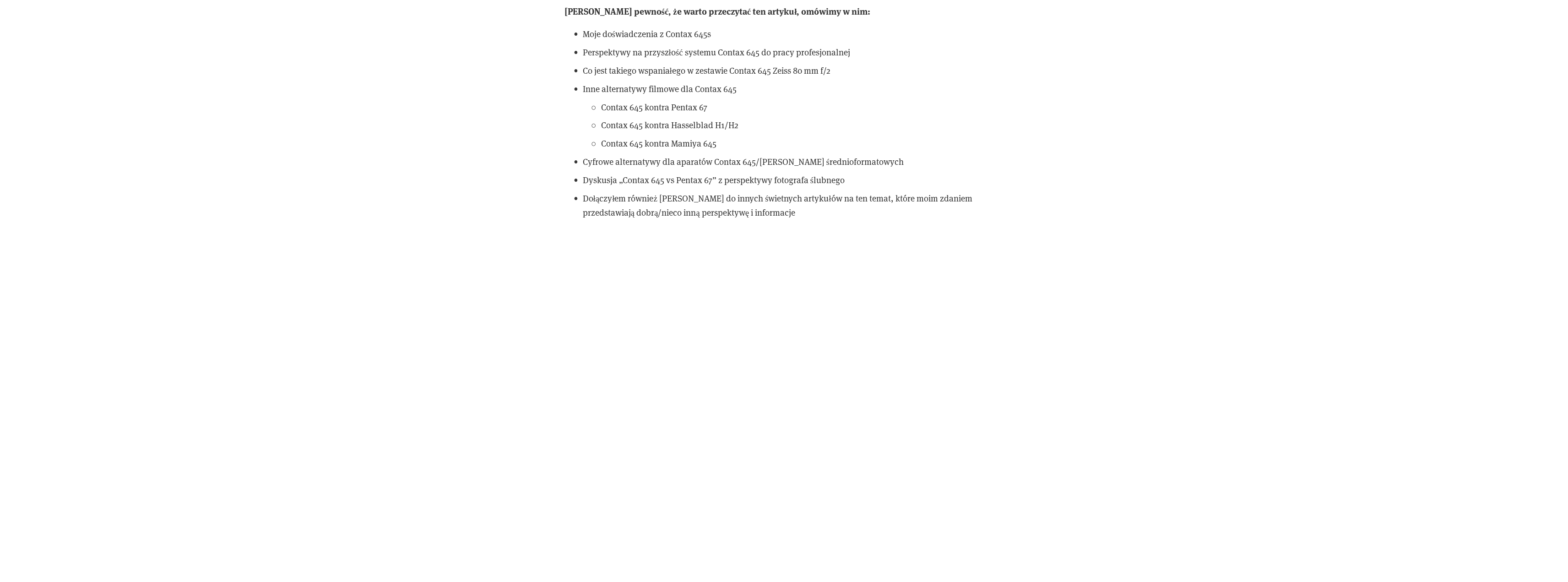
scroll to position [3022, 0]
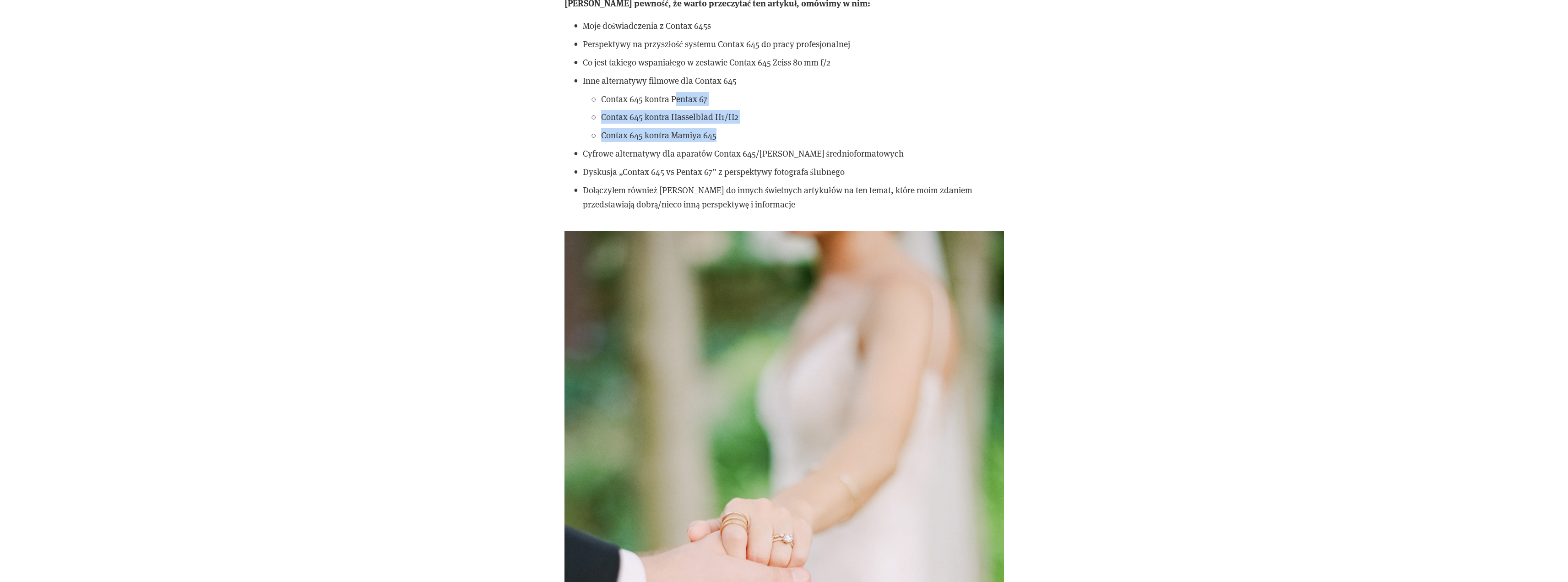
drag, startPoint x: 676, startPoint y: 88, endPoint x: 747, endPoint y: 119, distance: 77.5
click at [742, 114] on ul "Contax 645 kontra Pentax 67 Contax 645 kontra Hasselblad H1/H2 Contax 645 kontr…" at bounding box center [793, 117] width 421 height 51
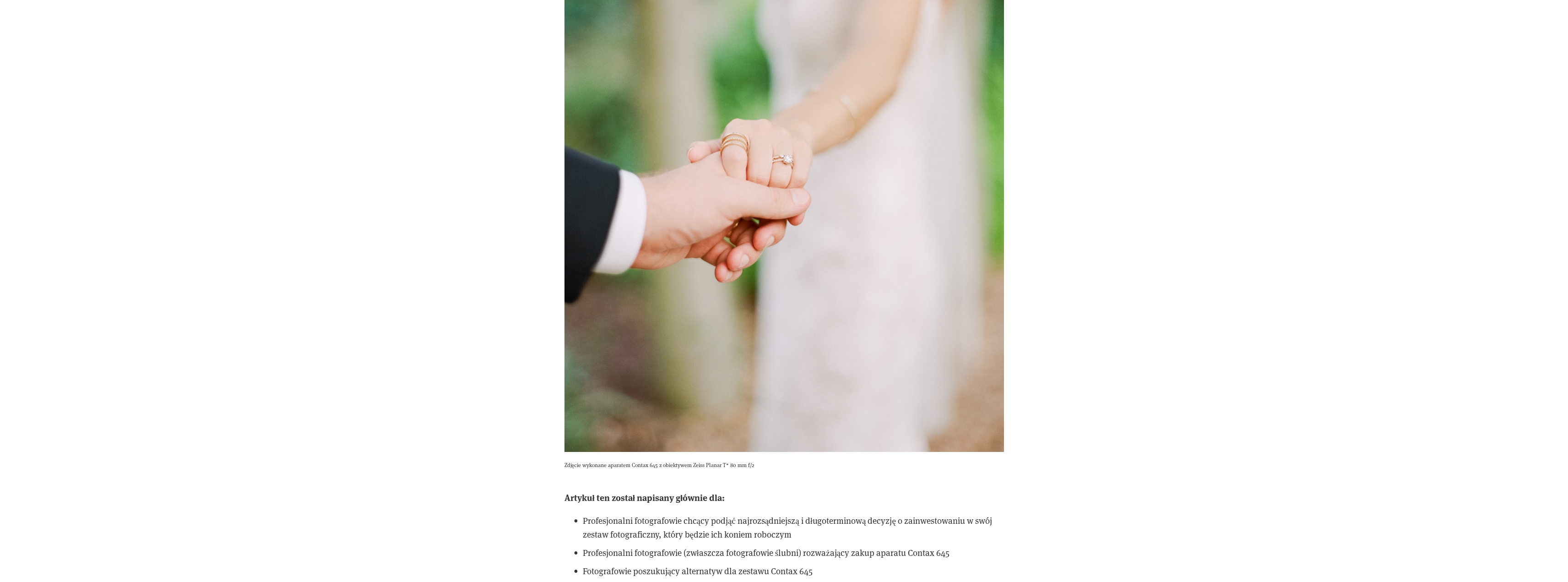
scroll to position [3525, 0]
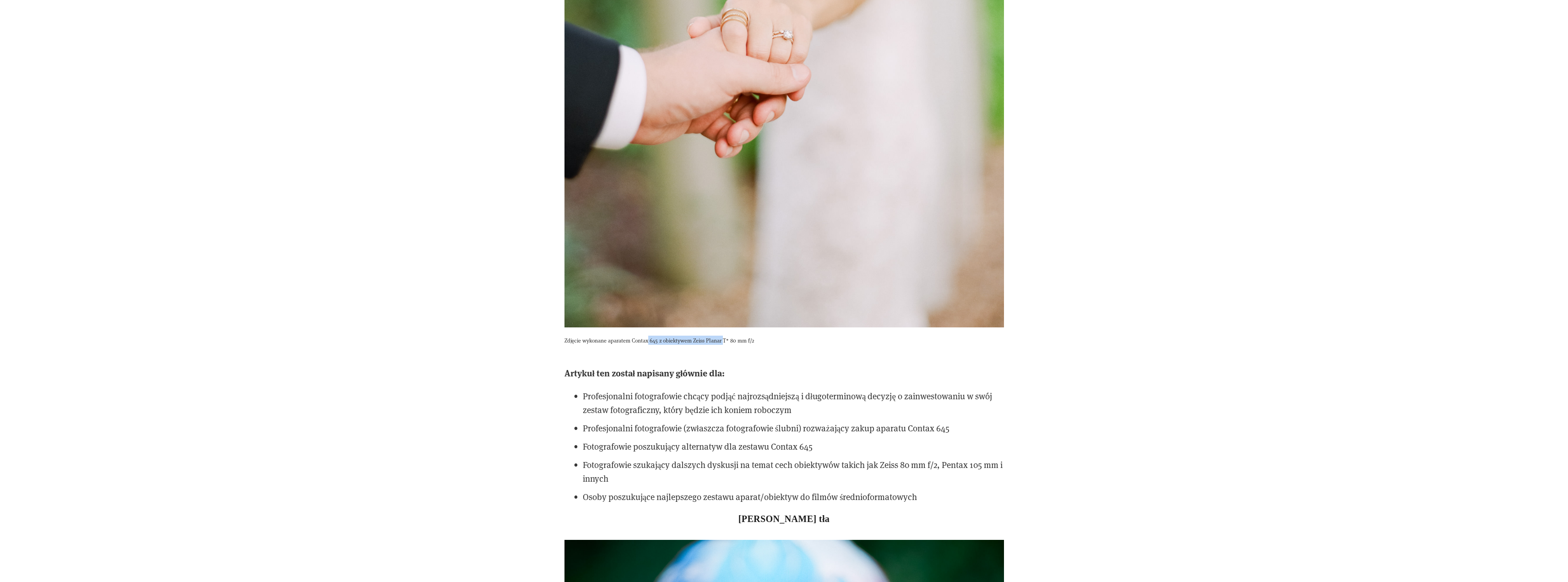
drag, startPoint x: 657, startPoint y: 327, endPoint x: 728, endPoint y: 328, distance: 71.0
click at [725, 337] on font "Zdjęcie wykonane aparatem Contax 645 z obiektywem Zeiss Planar T* 80 mm f/2" at bounding box center [659, 340] width 189 height 7
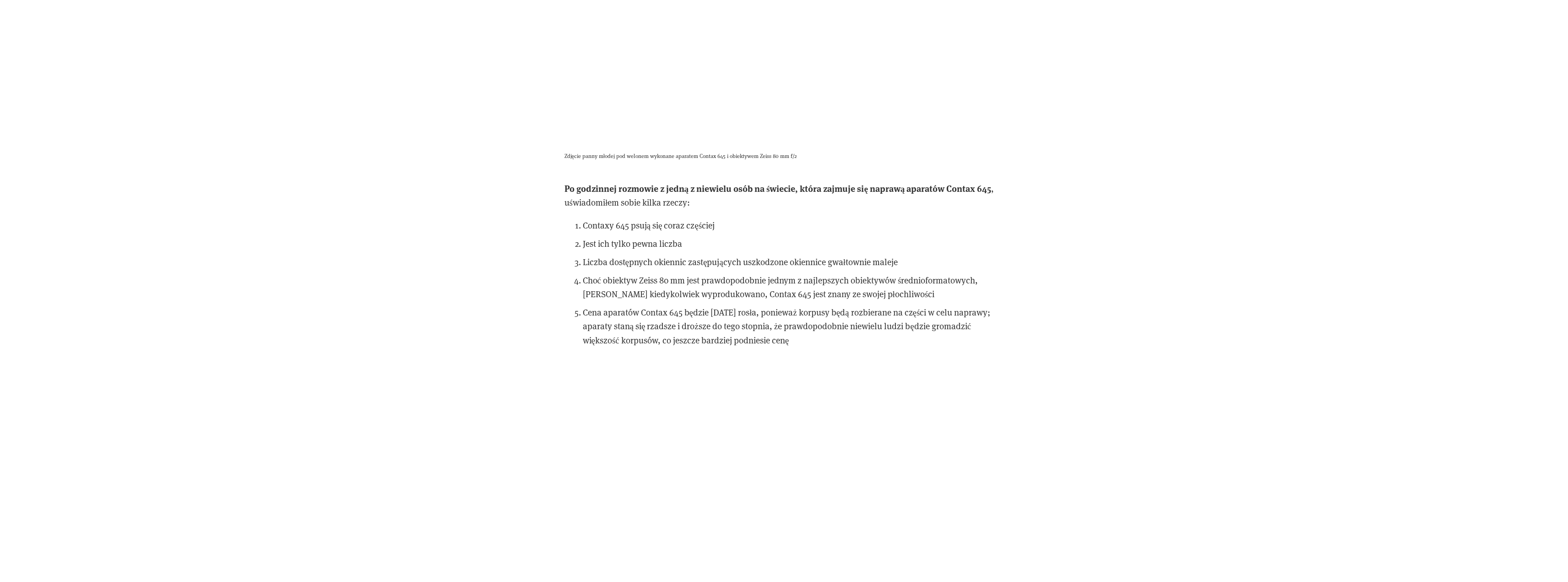
scroll to position [5403, 0]
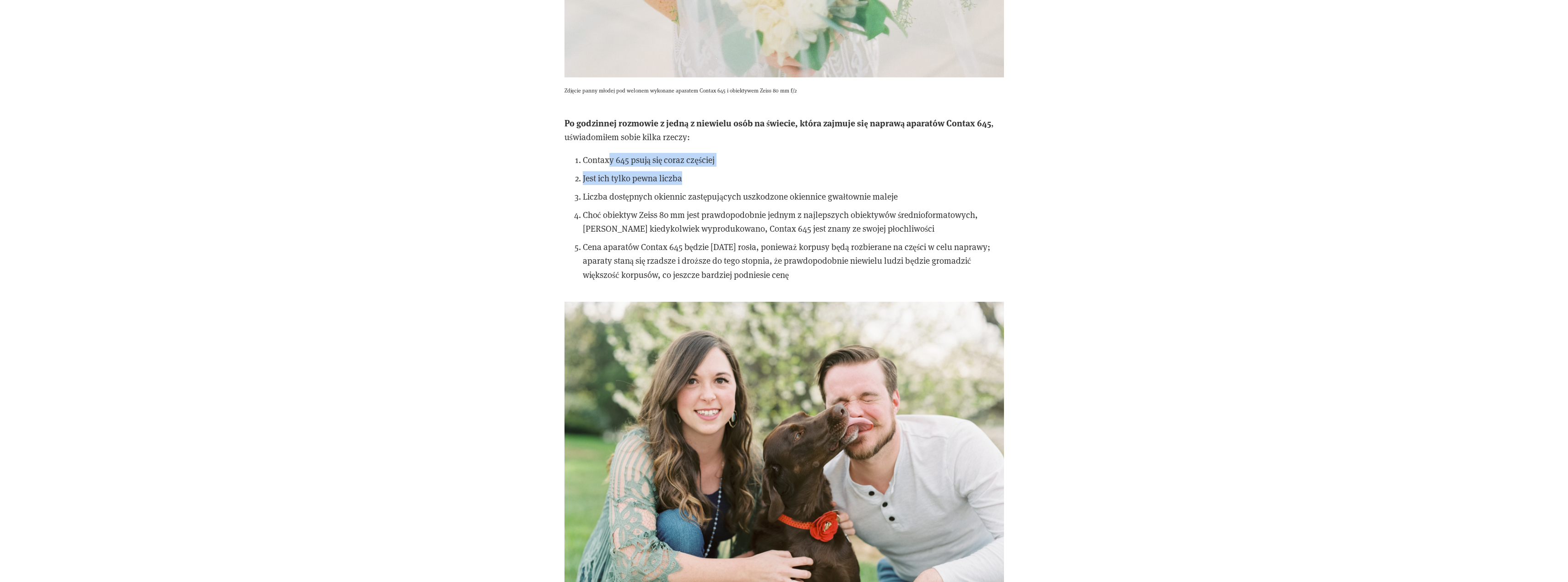
drag, startPoint x: 609, startPoint y: 142, endPoint x: 707, endPoint y: 160, distance: 99.6
click at [707, 160] on ol "Contaxy 645 psują się coraz częściej Jest ich tylko pewna liczba Liczba dostępn…" at bounding box center [784, 217] width 439 height 128
click at [724, 171] on p "Jest ich tylko pewna liczba" at bounding box center [793, 178] width 421 height 14
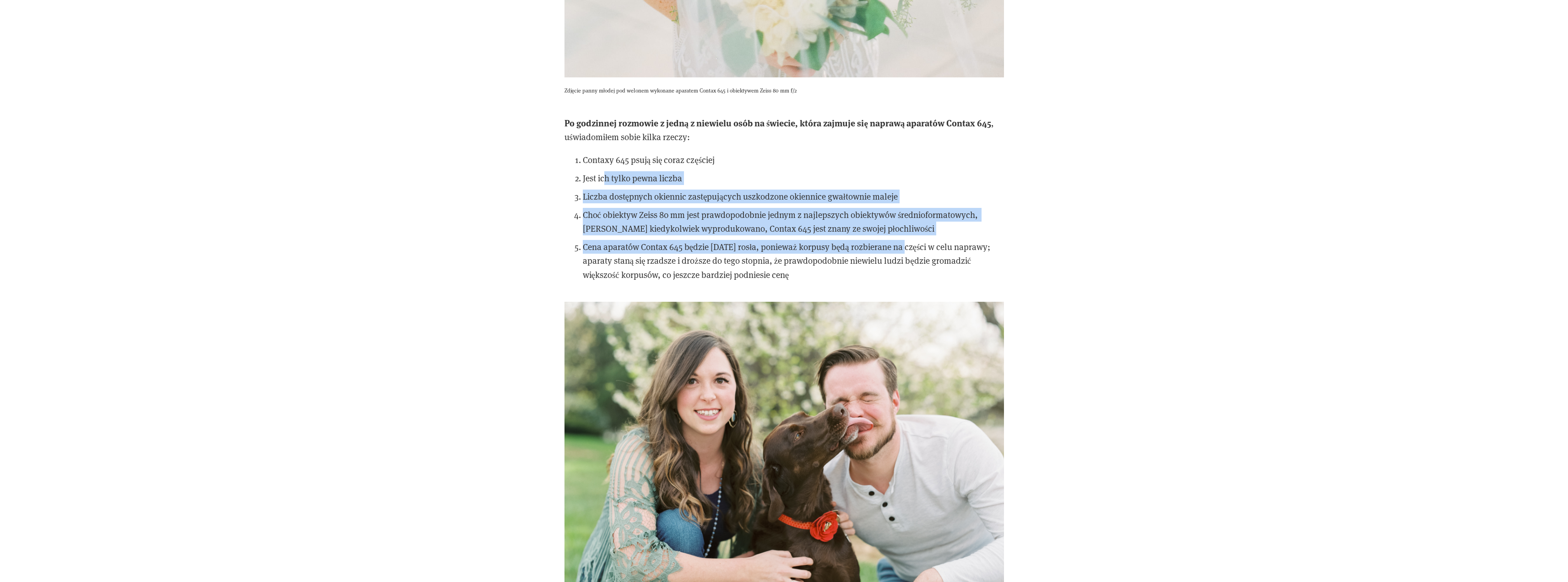
drag, startPoint x: 613, startPoint y: 163, endPoint x: 902, endPoint y: 224, distance: 295.4
click at [902, 224] on ol "Contaxy 645 psują się coraz częściej Jest ich tylko pewna liczba Liczba dostępn…" at bounding box center [784, 217] width 439 height 128
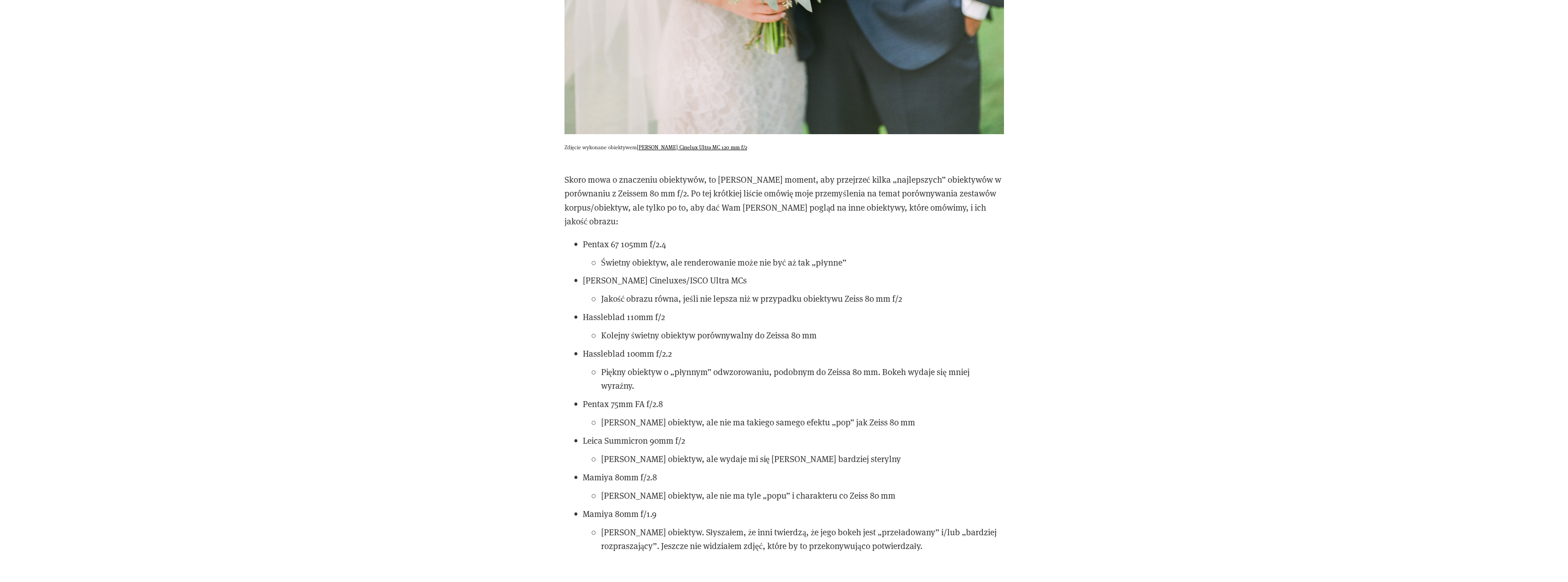
scroll to position [8379, 0]
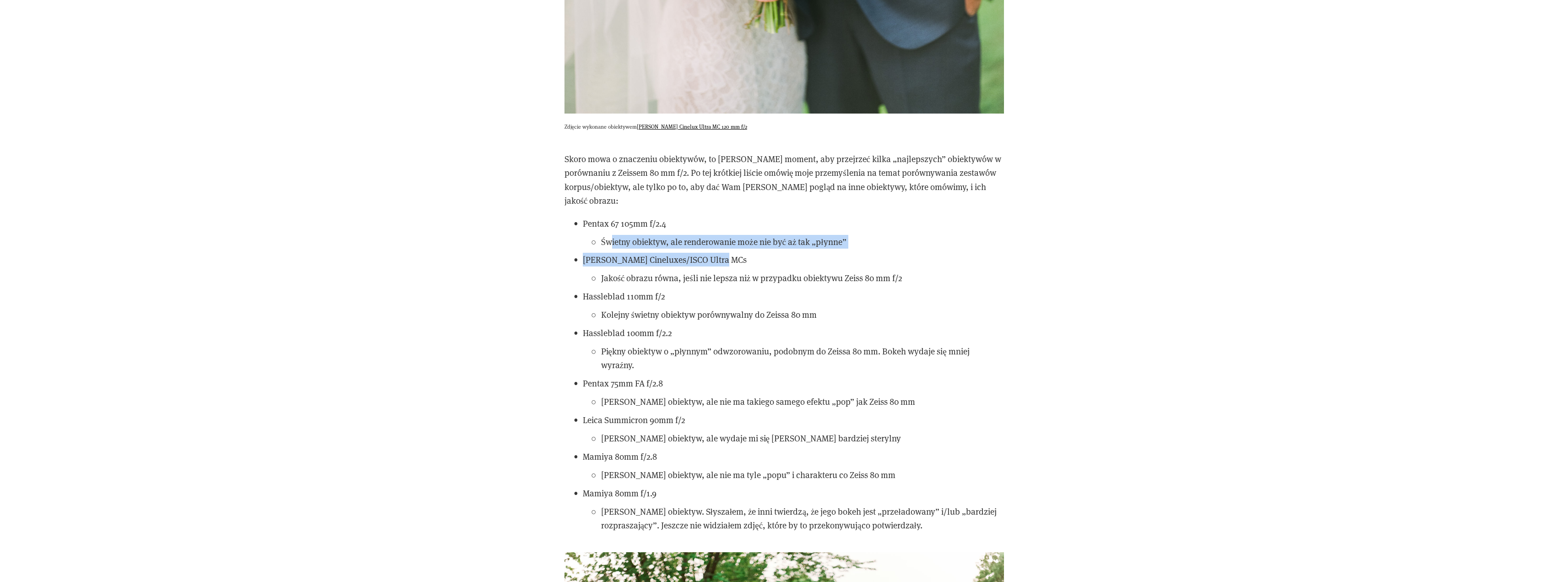
drag, startPoint x: 610, startPoint y: 213, endPoint x: 858, endPoint y: 235, distance: 249.0
click at [858, 235] on ul "Pentax 67 105mm f/2.4 Świetny obiektyw, ale renderowanie może nie być aż tak „p…" at bounding box center [784, 374] width 439 height 316
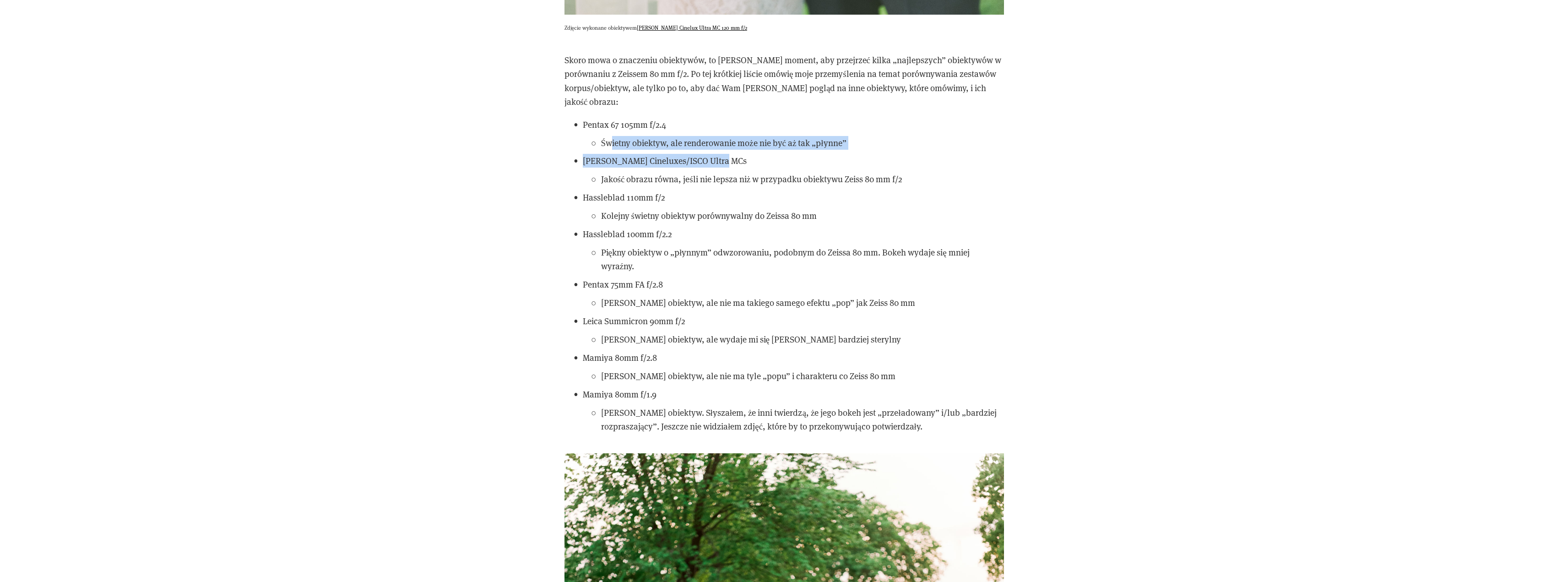
scroll to position [8516, 0]
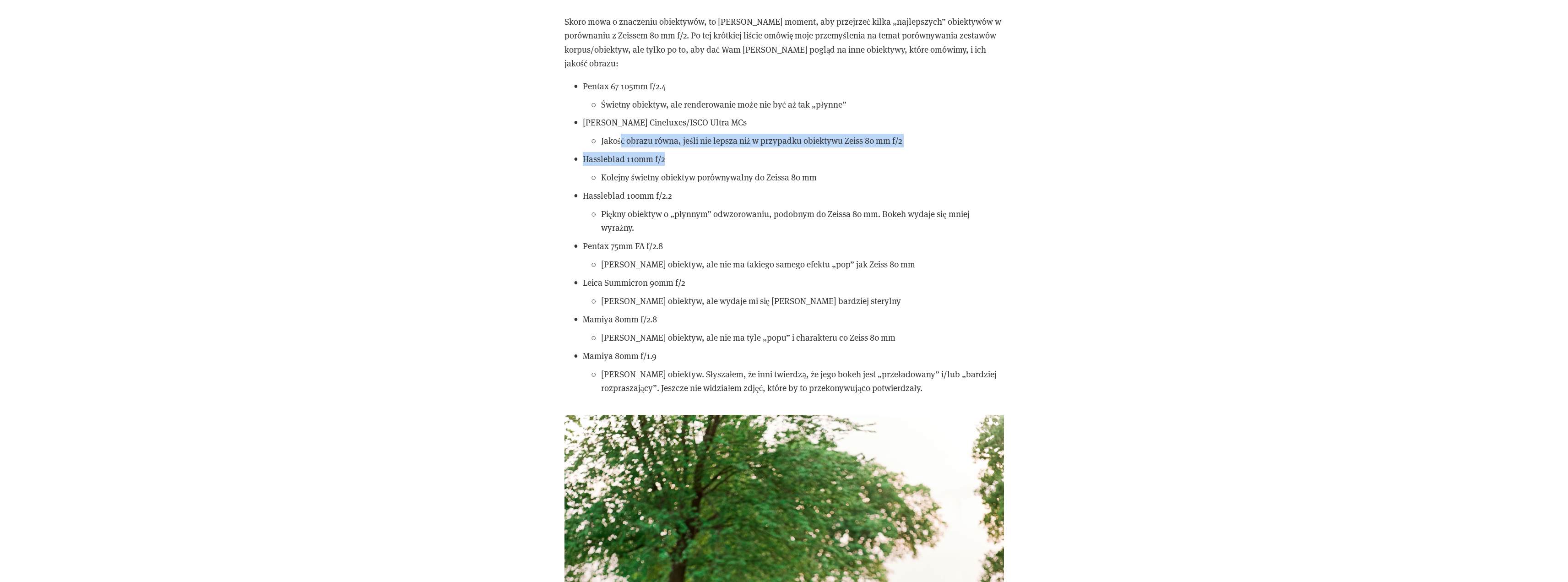
drag, startPoint x: 631, startPoint y: 116, endPoint x: 893, endPoint y: 124, distance: 262.1
click at [893, 124] on ul "Pentax 67 105mm f/2.4 Świetny obiektyw, ale renderowanie może nie być aż tak „p…" at bounding box center [784, 237] width 439 height 316
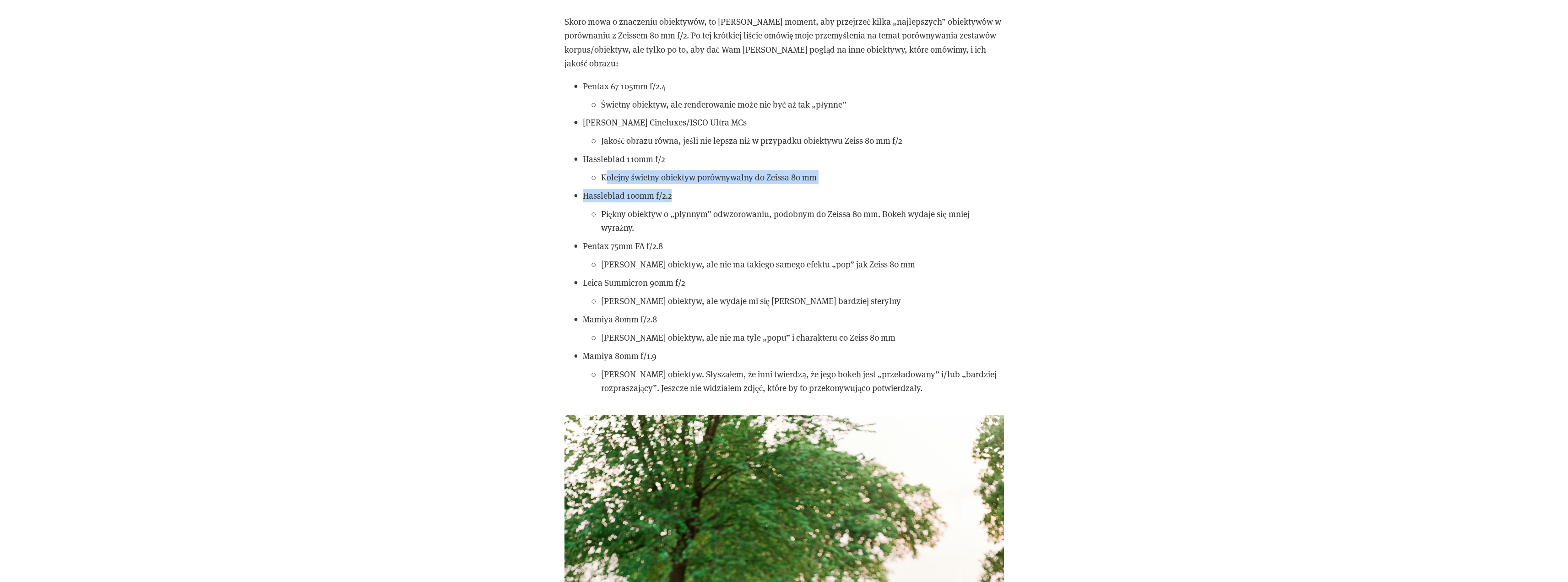
drag, startPoint x: 607, startPoint y: 150, endPoint x: 803, endPoint y: 158, distance: 196.2
click at [803, 158] on ul "Pentax 67 105mm f/2.4 Świetny obiektyw, ale renderowanie może nie być aż tak „p…" at bounding box center [784, 237] width 439 height 316
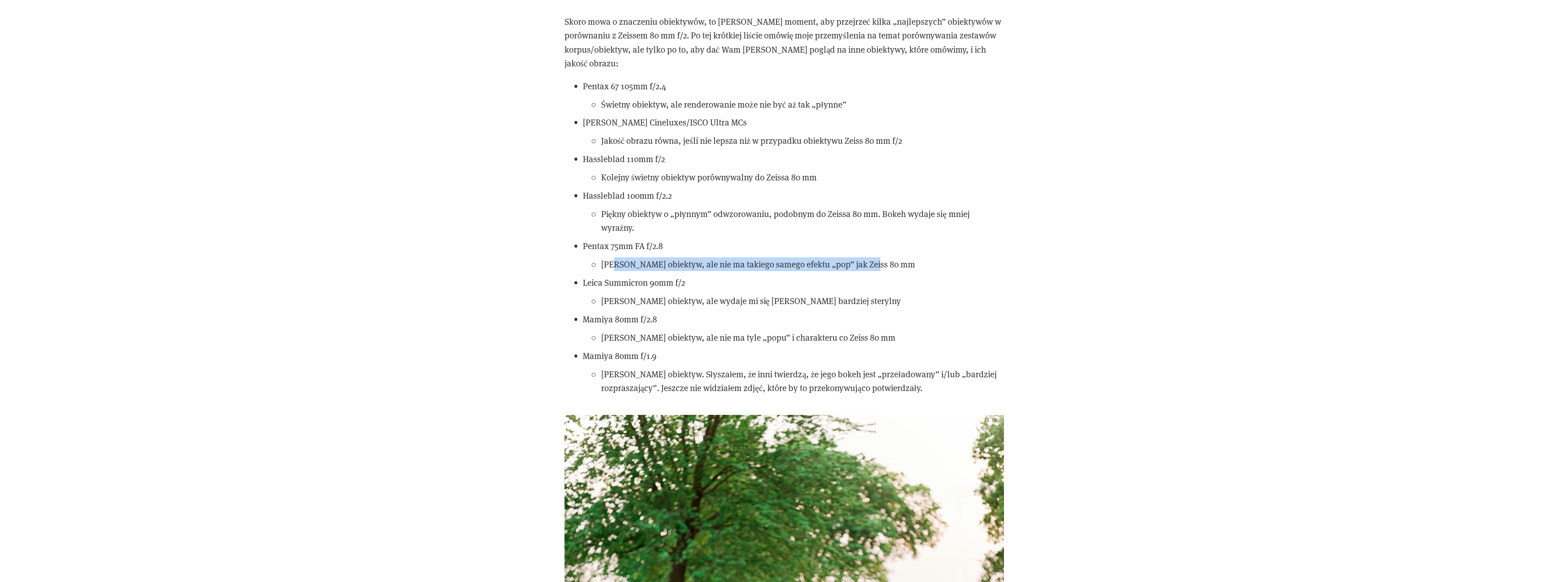
drag, startPoint x: 614, startPoint y: 234, endPoint x: 893, endPoint y: 240, distance: 279.1
click at [893, 258] on p "[PERSON_NAME] obiektyw, ale nie ma takiego samego efektu „pop” jak Zeiss 80 mm" at bounding box center [803, 264] width 403 height 14
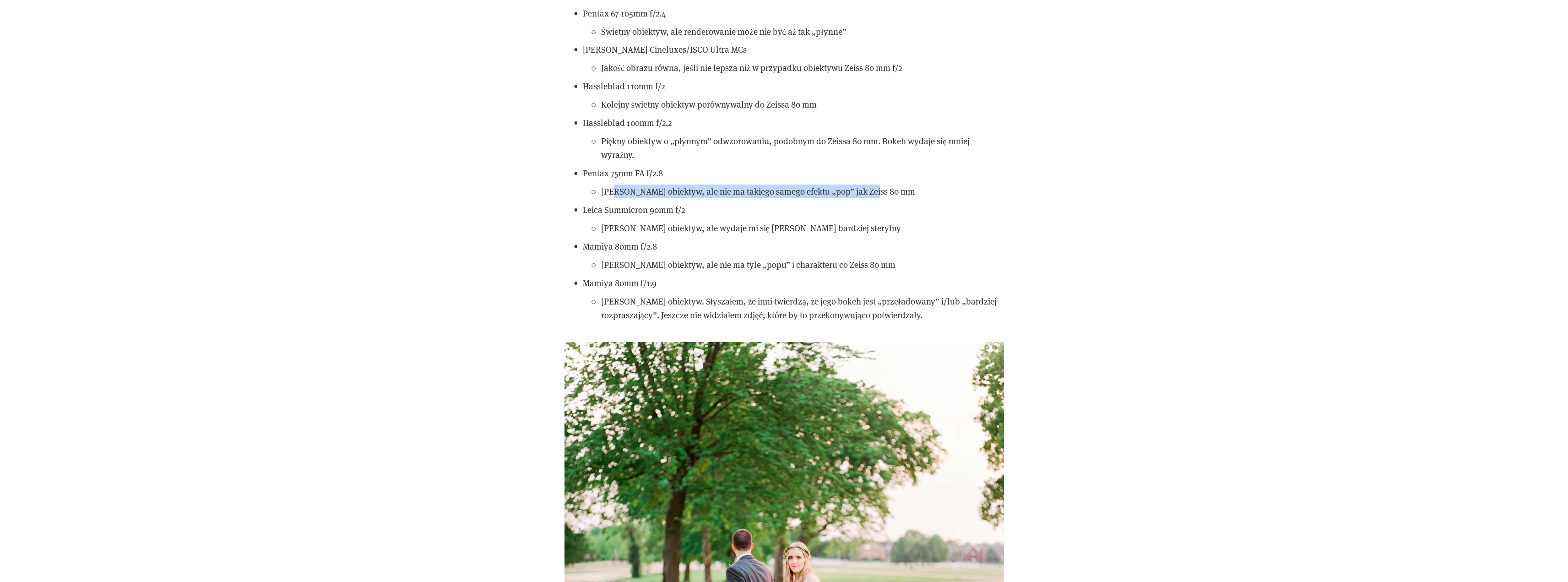
scroll to position [8608, 0]
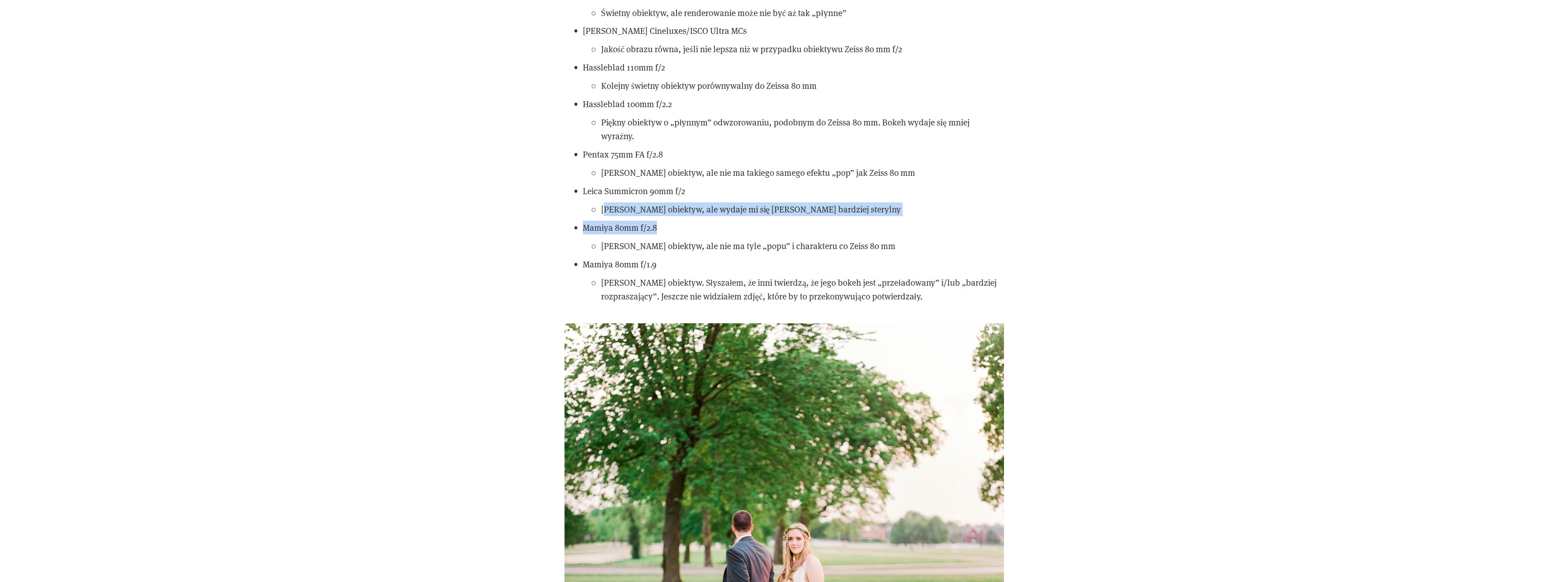
drag, startPoint x: 606, startPoint y: 181, endPoint x: 817, endPoint y: 189, distance: 211.2
click at [817, 189] on ul "Pentax 67 105mm f/2.4 Świetny obiektyw, ale renderowanie może nie być aż tak „p…" at bounding box center [784, 146] width 439 height 316
click at [675, 221] on p "Mamiya 80mm f/2.8" at bounding box center [793, 228] width 421 height 14
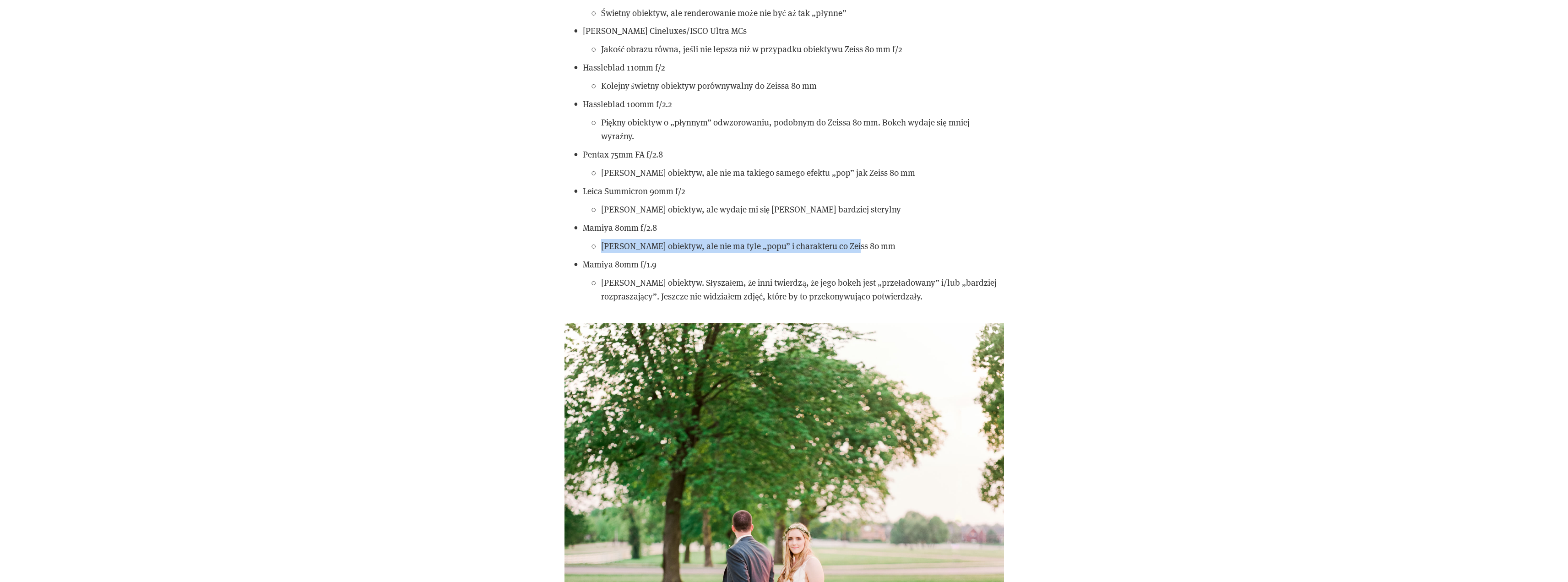
drag, startPoint x: 603, startPoint y: 220, endPoint x: 866, endPoint y: 220, distance: 263.0
click at [866, 239] on p "[PERSON_NAME] obiektyw, ale nie ma tyle „popu” i charakteru co Zeiss 80 mm" at bounding box center [803, 246] width 403 height 14
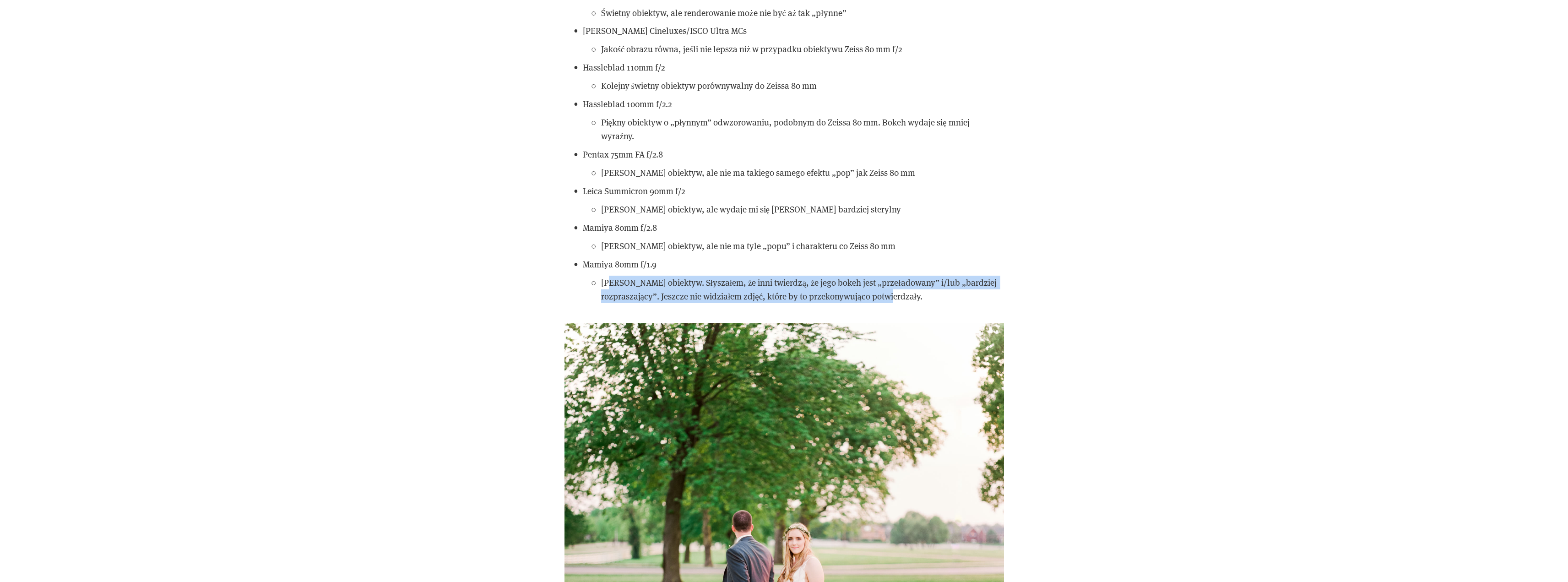
drag, startPoint x: 631, startPoint y: 254, endPoint x: 922, endPoint y: 275, distance: 291.8
click at [922, 276] on p "[PERSON_NAME] obiektyw. Słyszałem, że inni twierdzą, że jego bokeh jest „przeła…" at bounding box center [803, 290] width 403 height 28
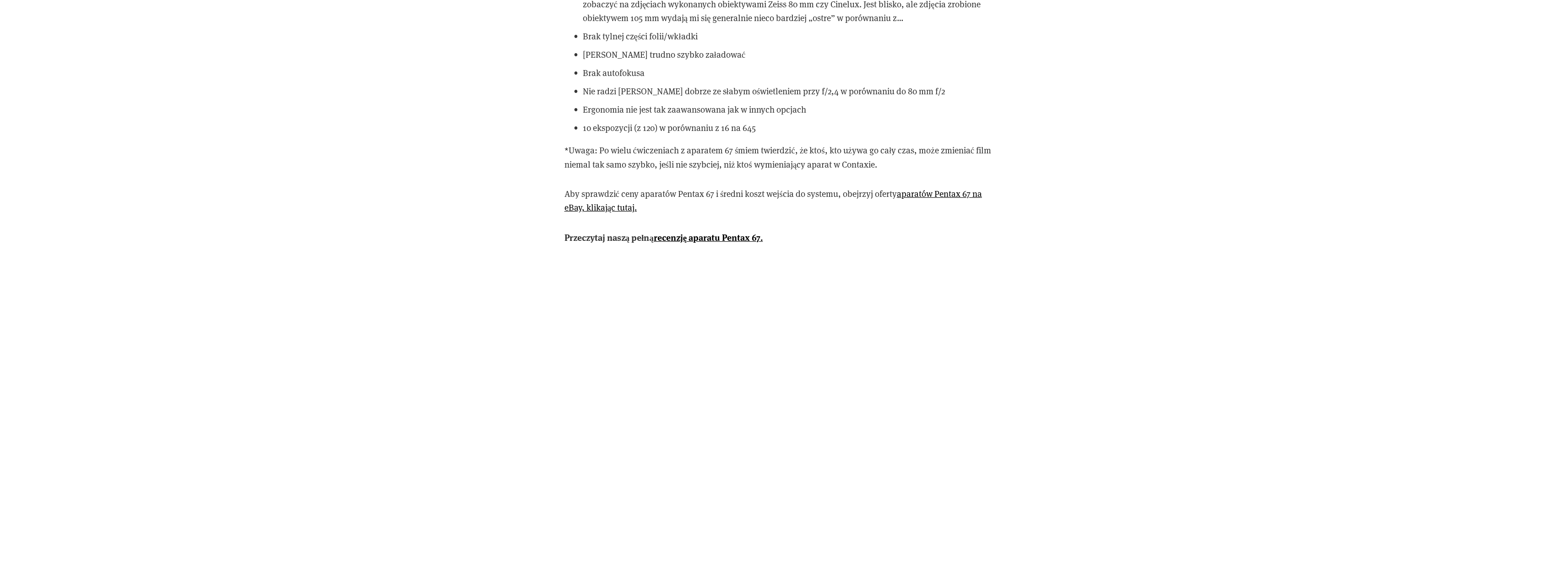
scroll to position [10760, 0]
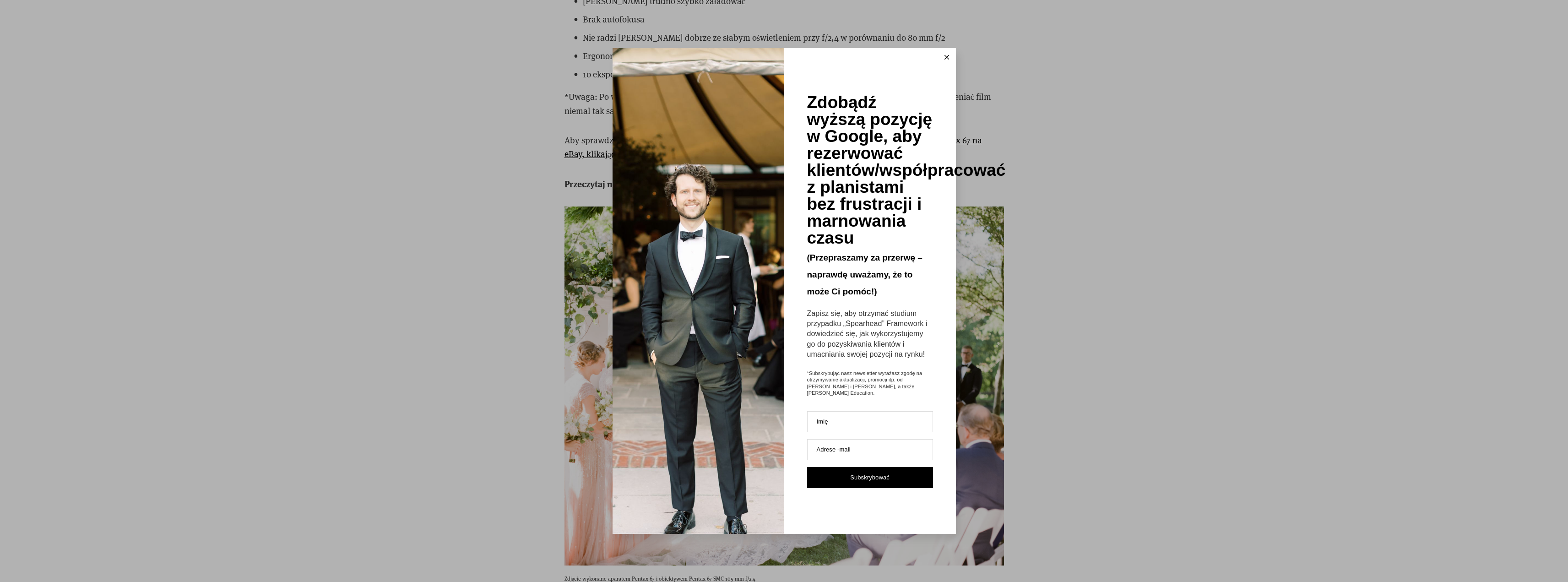
click at [945, 58] on icon at bounding box center [947, 57] width 5 height 5
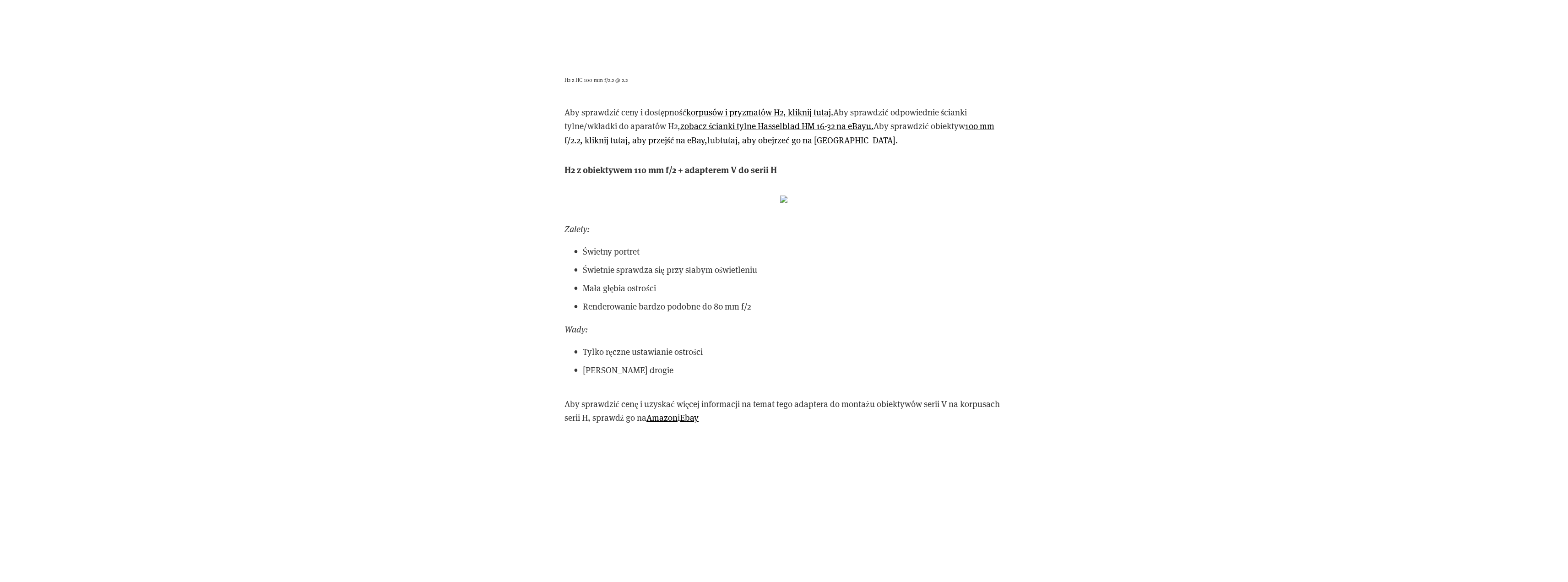
scroll to position [17995, 0]
